Goal: Task Accomplishment & Management: Use online tool/utility

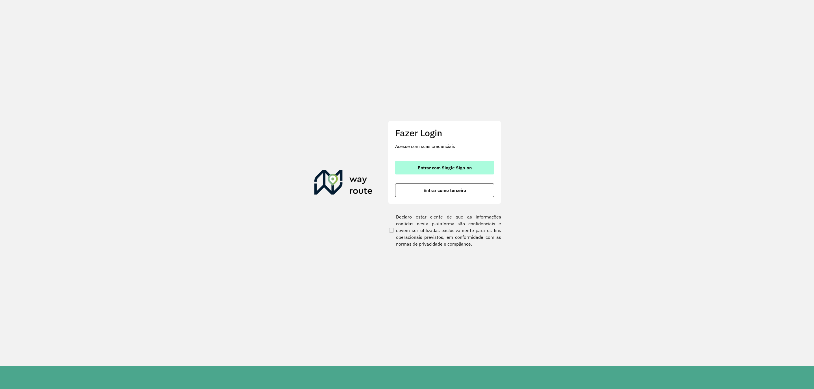
click at [449, 168] on span "Entrar com Single Sign-on" at bounding box center [445, 168] width 54 height 5
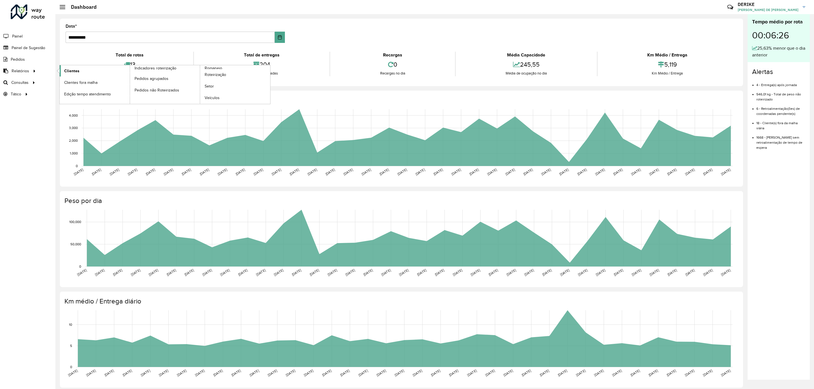
click at [69, 71] on span "Clientes" at bounding box center [71, 71] width 15 height 6
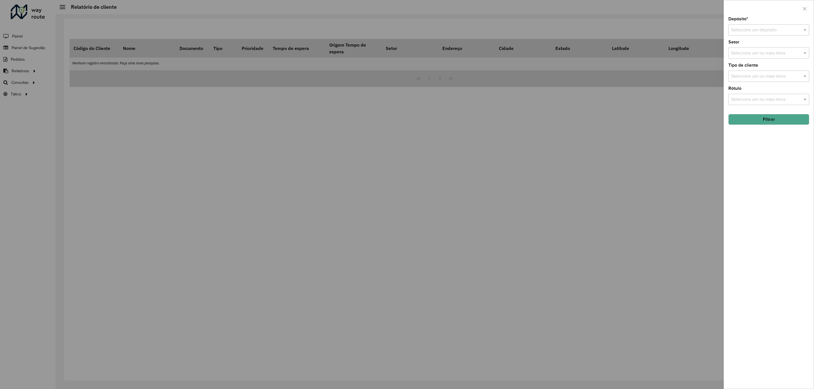
click at [783, 25] on div "Selecione um depósito" at bounding box center [768, 29] width 81 height 11
click at [807, 8] on button "button" at bounding box center [804, 8] width 9 height 9
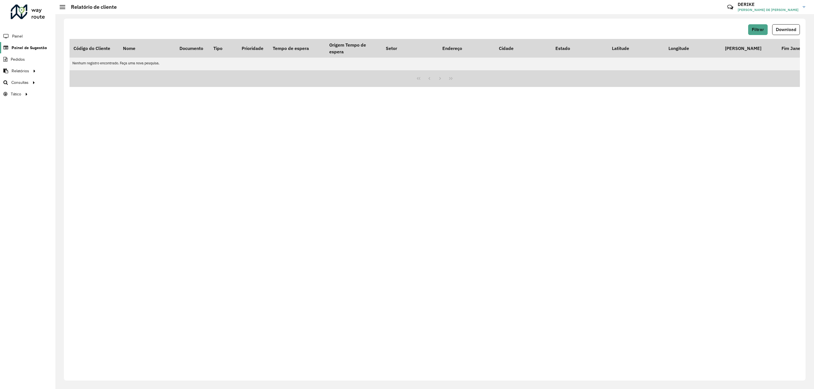
click at [38, 49] on span "Painel de Sugestão" at bounding box center [29, 48] width 35 height 6
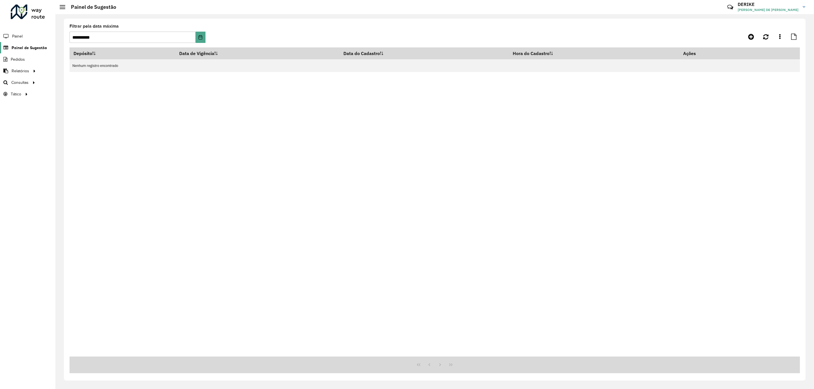
click at [38, 49] on span "Painel de Sugestão" at bounding box center [29, 48] width 35 height 6
click at [71, 81] on span "Roteirização" at bounding box center [75, 83] width 23 height 6
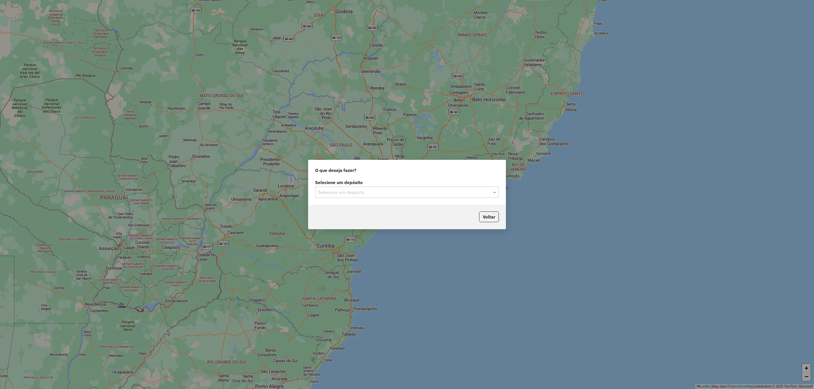
click at [402, 192] on input "text" at bounding box center [401, 192] width 167 height 7
click at [366, 207] on div "CDD Blumenau" at bounding box center [407, 209] width 183 height 10
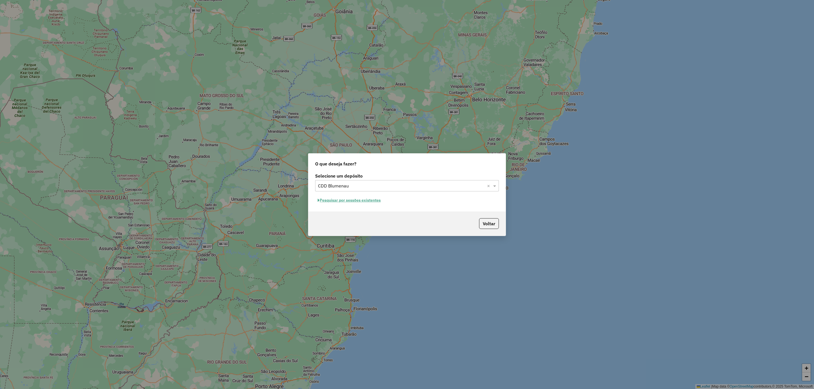
click at [332, 199] on button "Pesquisar por sessões existentes" at bounding box center [349, 200] width 68 height 9
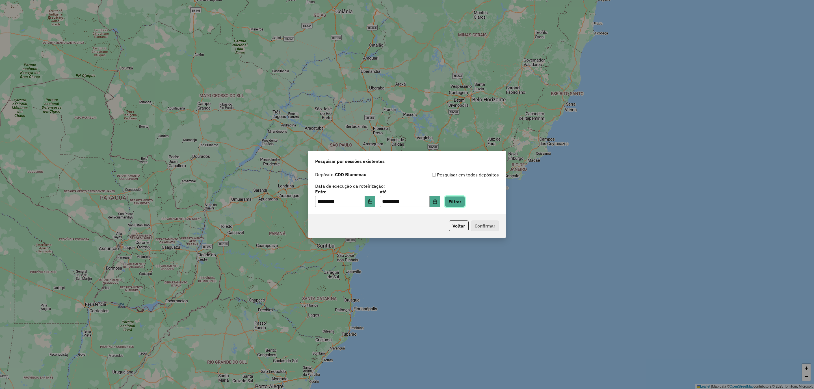
click at [465, 203] on button "Filtrar" at bounding box center [455, 201] width 20 height 11
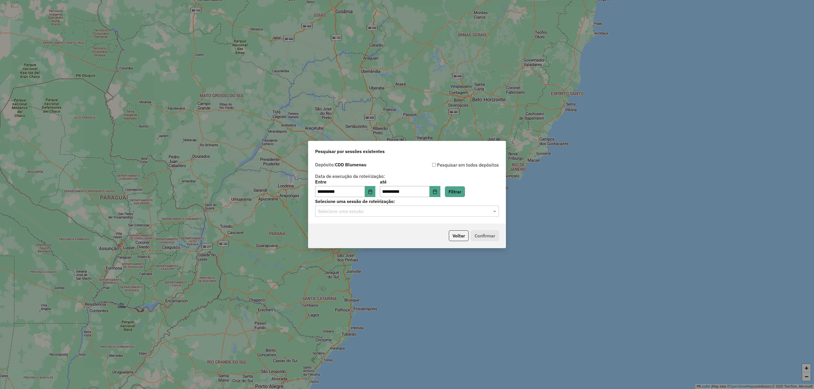
click at [442, 213] on input "text" at bounding box center [401, 211] width 167 height 7
click at [401, 224] on div "1274490 - 12/09/2025 19:38" at bounding box center [407, 228] width 183 height 10
click at [487, 237] on button "Confirmar" at bounding box center [485, 236] width 28 height 11
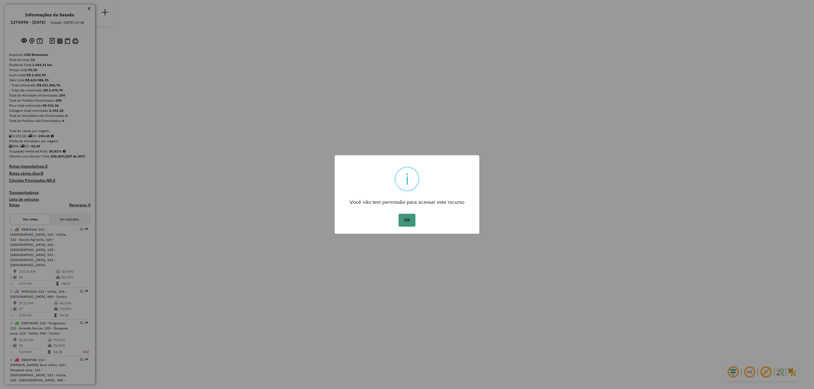
click at [407, 221] on button "OK" at bounding box center [406, 220] width 17 height 13
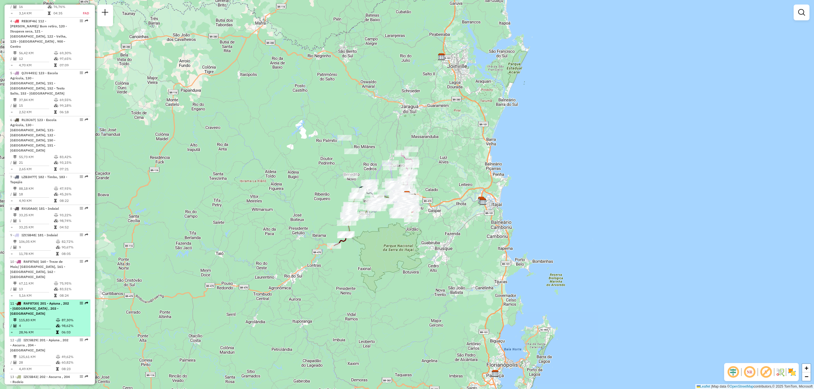
scroll to position [403, 0]
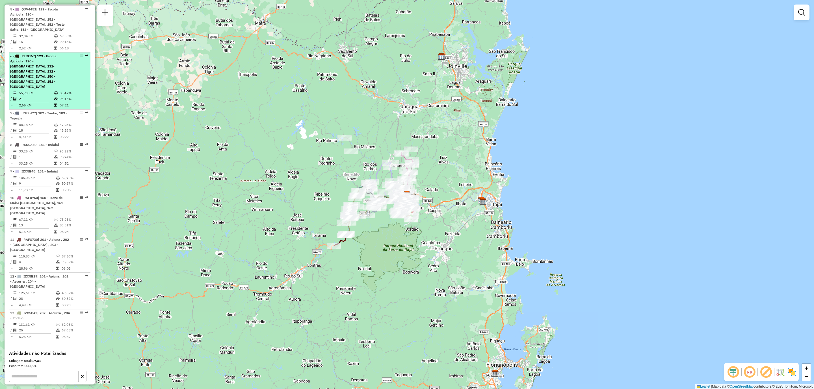
click at [52, 54] on div "6 - RLI8J67 | 123 - Escola Agrícola, 130 - Salto do norte, 131- Itoupava norte,…" at bounding box center [40, 72] width 60 height 36
select select "**********"
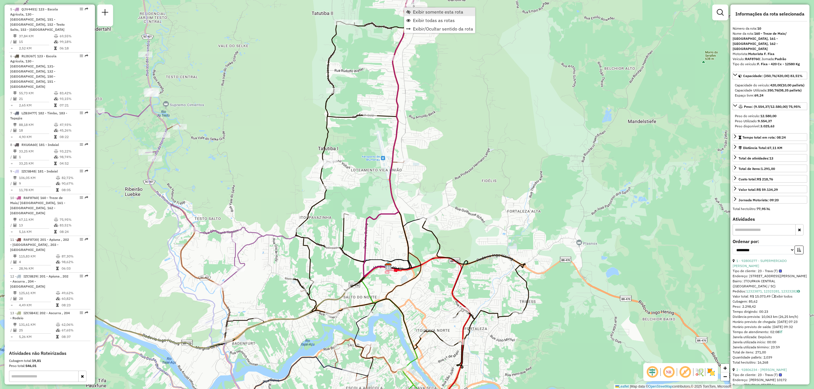
click at [421, 13] on span "Exibir somente esta rota" at bounding box center [438, 12] width 50 height 5
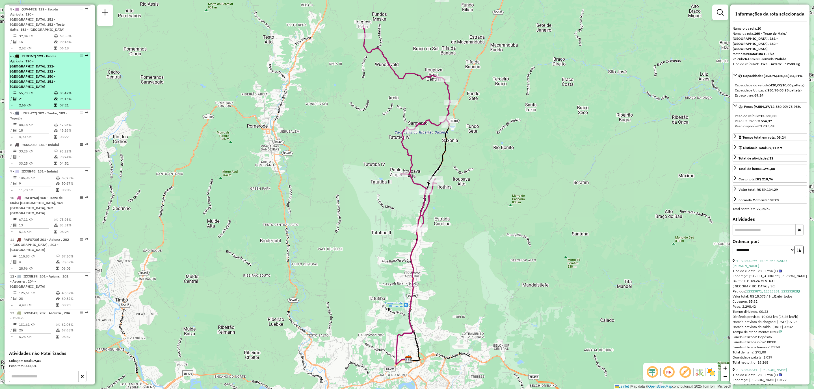
click at [54, 54] on span "| 123 - Escola Agrícola, 130 - Salto do norte, 131- Itoupava norte, 132 - Forta…" at bounding box center [33, 71] width 46 height 35
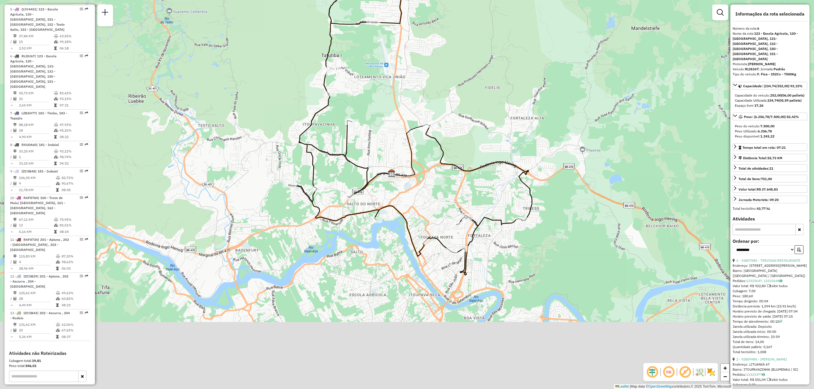
drag, startPoint x: 467, startPoint y: 138, endPoint x: 473, endPoint y: 32, distance: 106.6
click at [473, 32] on div "Janela de atendimento Grade de atendimento Capacidade Transportadoras Veículos …" at bounding box center [407, 194] width 814 height 389
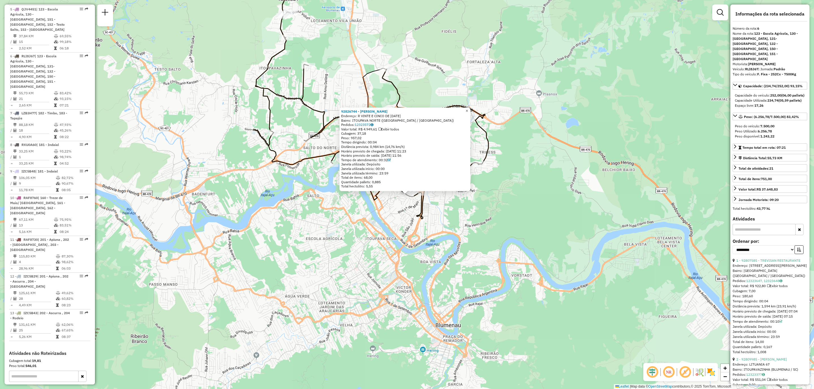
click at [468, 110] on span "×" at bounding box center [466, 110] width 3 height 5
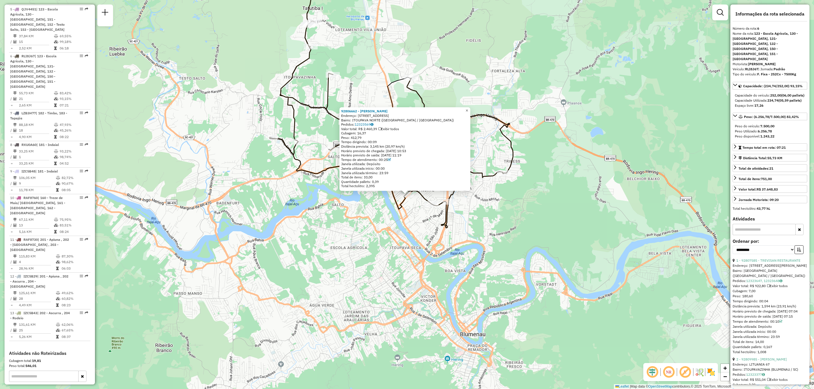
click at [468, 108] on span "×" at bounding box center [466, 110] width 3 height 5
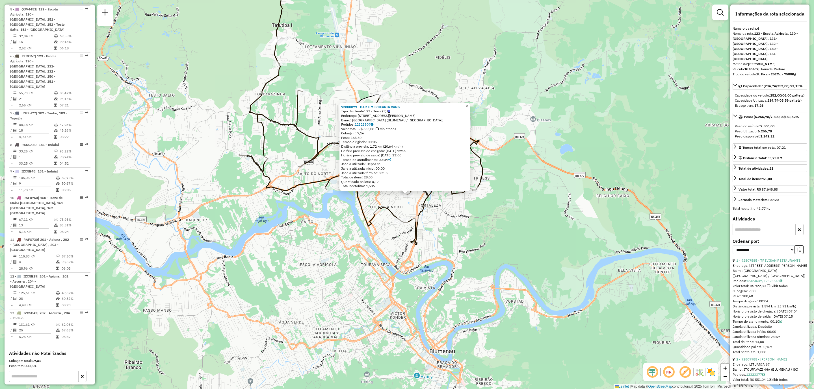
click at [468, 106] on span "×" at bounding box center [466, 106] width 3 height 5
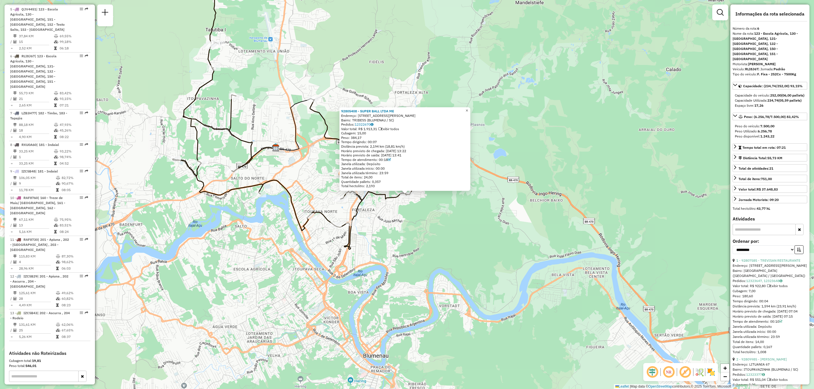
click at [468, 108] on span "×" at bounding box center [466, 110] width 3 height 5
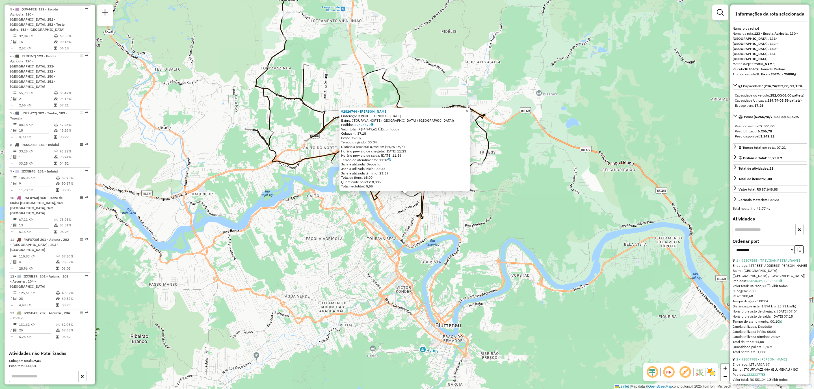
click at [468, 110] on span "×" at bounding box center [466, 110] width 3 height 5
